Goal: Task Accomplishment & Management: Manage account settings

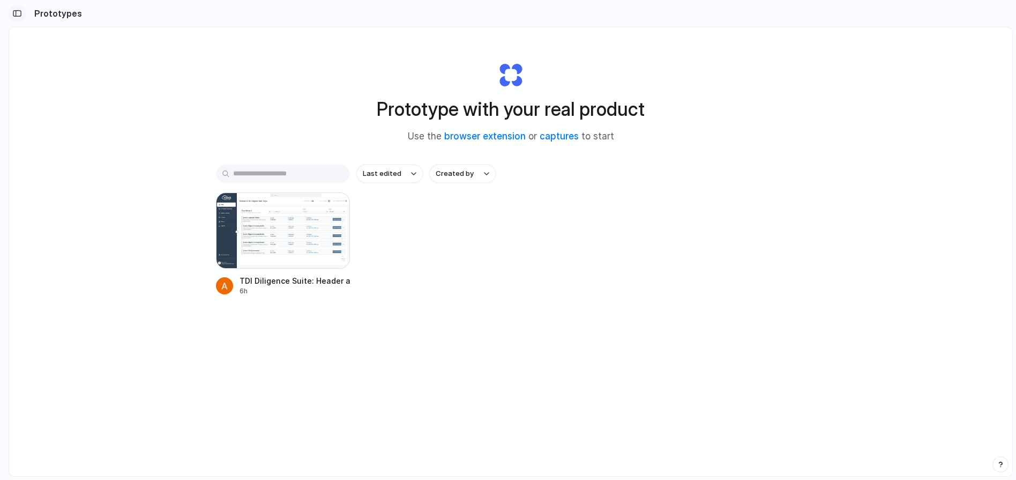
click at [17, 13] on div "button" at bounding box center [17, 14] width 10 height 8
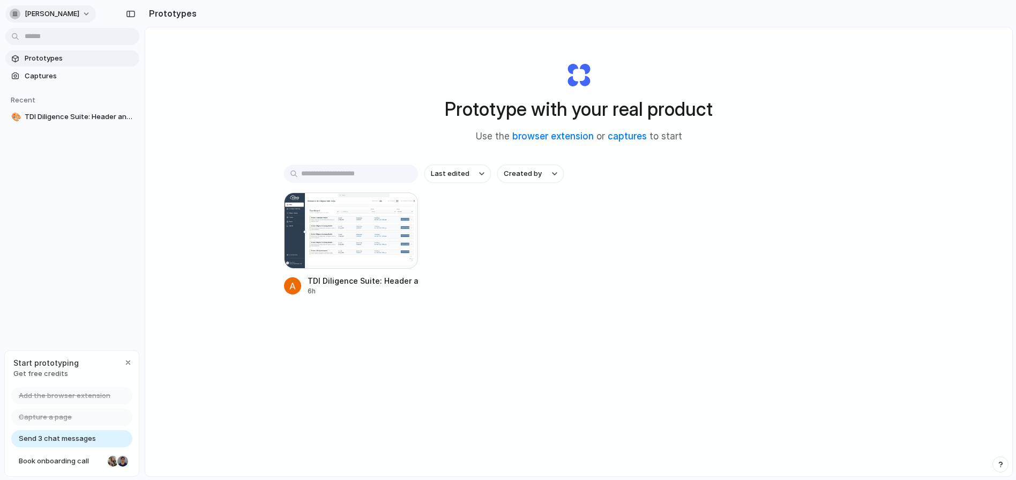
click at [52, 14] on button "[PERSON_NAME]" at bounding box center [50, 13] width 91 height 17
click at [44, 91] on span "Sign out" at bounding box center [39, 89] width 28 height 11
